Goal: Task Accomplishment & Management: Manage account settings

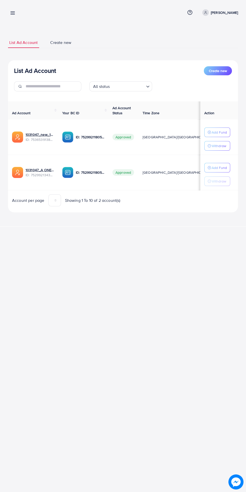
scroll to position [0, 9]
click at [147, 8] on div "My ad accounts Help Center Contact Support Term and policy About Us Tariq javed…" at bounding box center [123, 12] width 230 height 13
click at [232, 11] on p "Tariq javed" at bounding box center [224, 13] width 27 height 6
click at [222, 46] on link "Log out" at bounding box center [214, 41] width 48 height 11
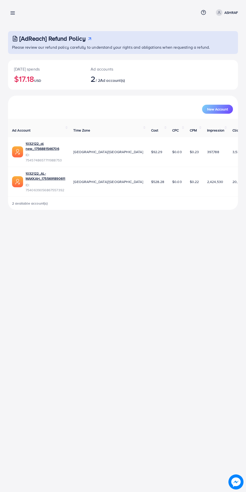
click at [13, 15] on icon at bounding box center [12, 12] width 5 height 5
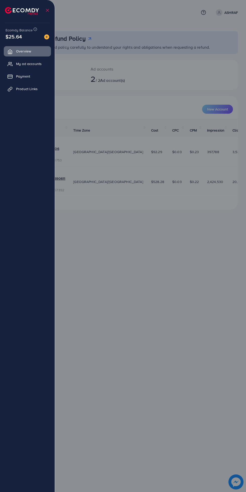
click at [37, 74] on link "Payment" at bounding box center [27, 76] width 47 height 10
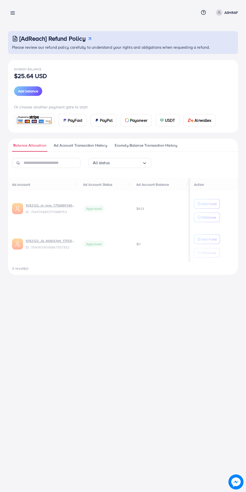
click at [41, 63] on div at bounding box center [123, 295] width 246 height 590
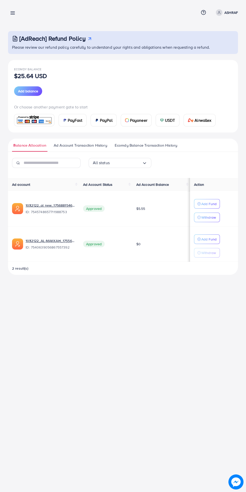
click at [13, 14] on line at bounding box center [13, 14] width 4 height 0
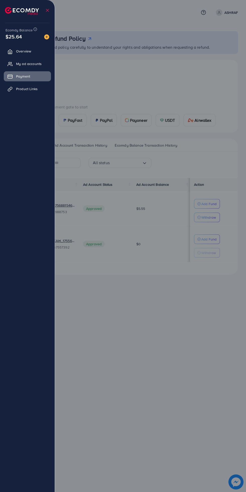
click at [41, 65] on span "My ad accounts" at bounding box center [29, 63] width 26 height 5
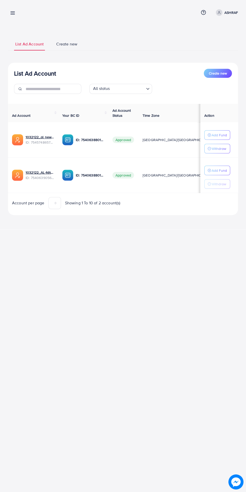
scroll to position [0, 9]
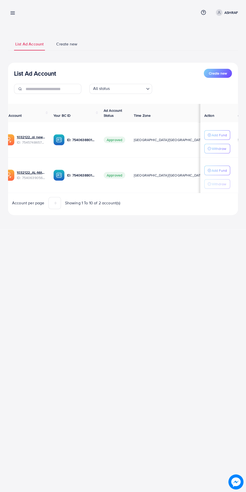
click at [22, 14] on div "My ad accounts Help Center Contact Support Term and policy About Us ASHRAF Prof…" at bounding box center [123, 12] width 230 height 13
click at [12, 15] on icon at bounding box center [12, 12] width 5 height 5
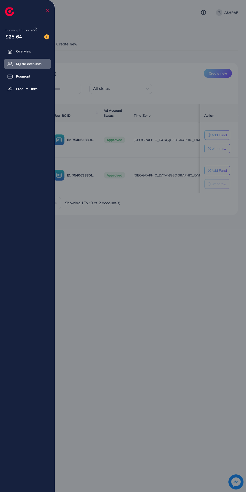
click at [43, 53] on link "Overview" at bounding box center [27, 51] width 47 height 10
